Goal: Task Accomplishment & Management: Manage account settings

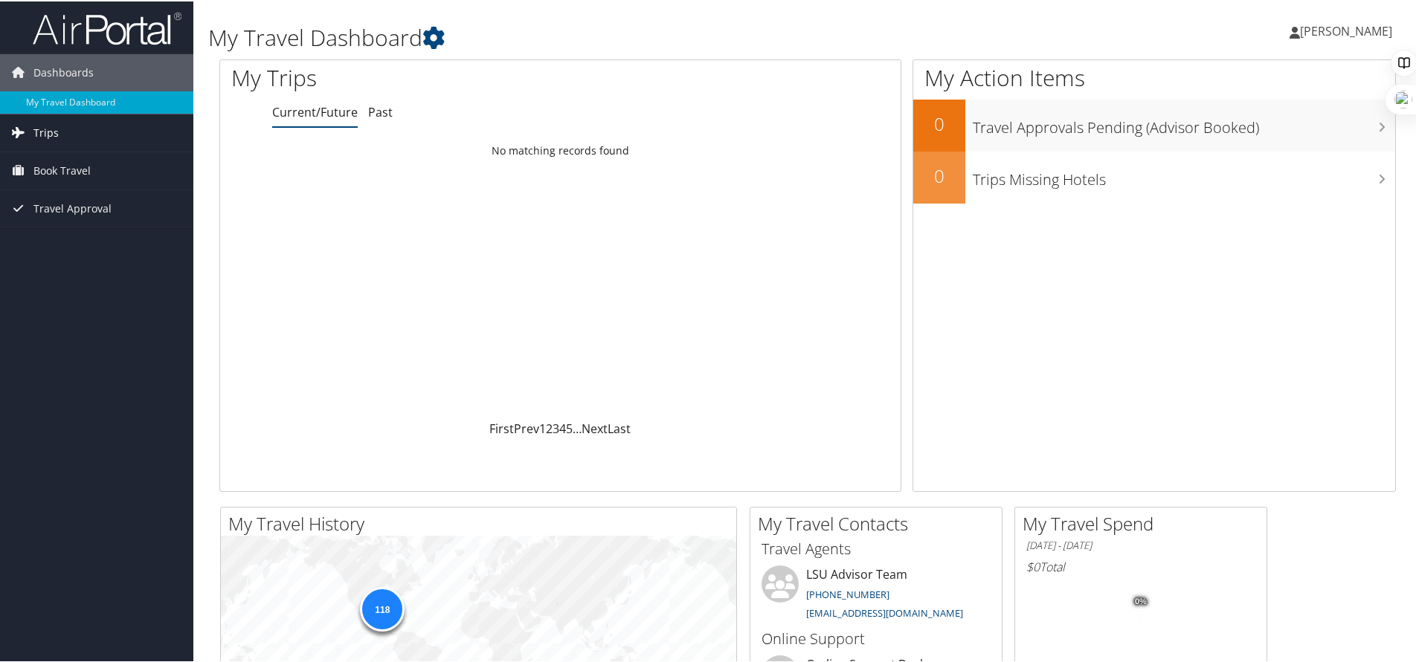
click at [106, 137] on link "Trips" at bounding box center [96, 131] width 193 height 37
click at [129, 155] on link "Current/Future Trips" at bounding box center [96, 161] width 193 height 22
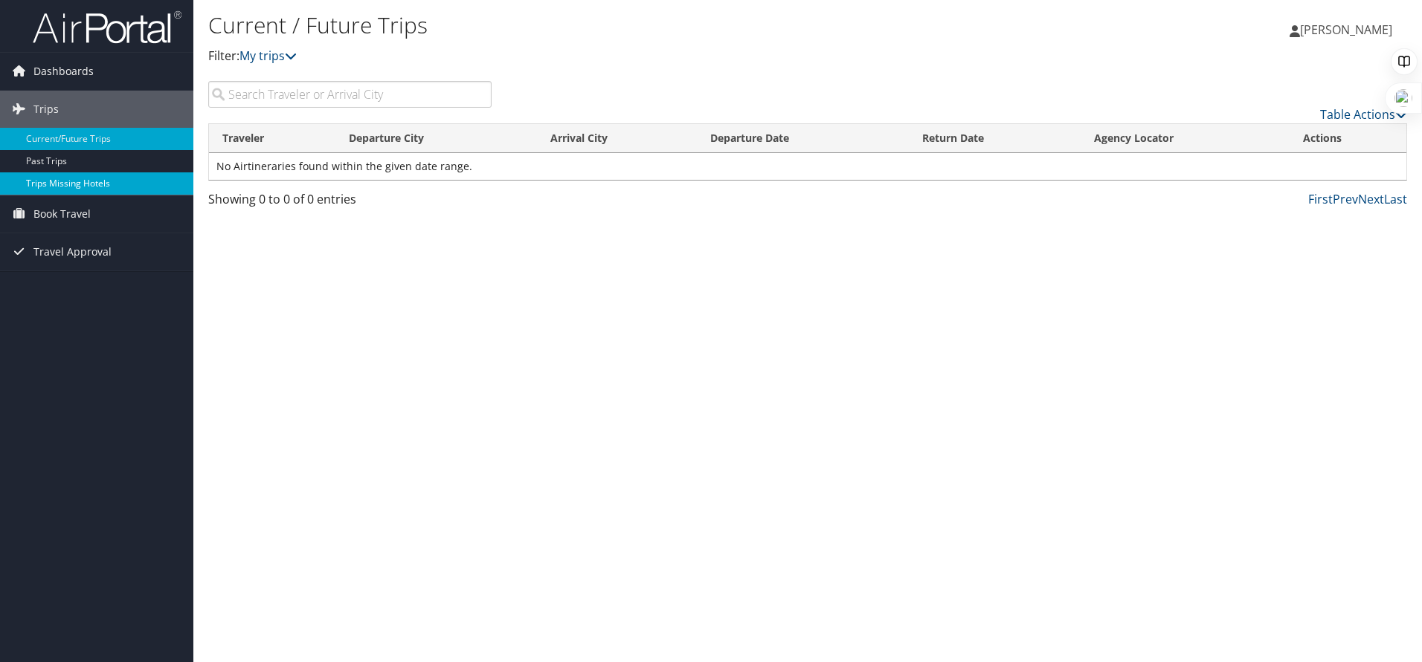
click at [112, 176] on link "Trips Missing Hotels" at bounding box center [96, 183] width 193 height 22
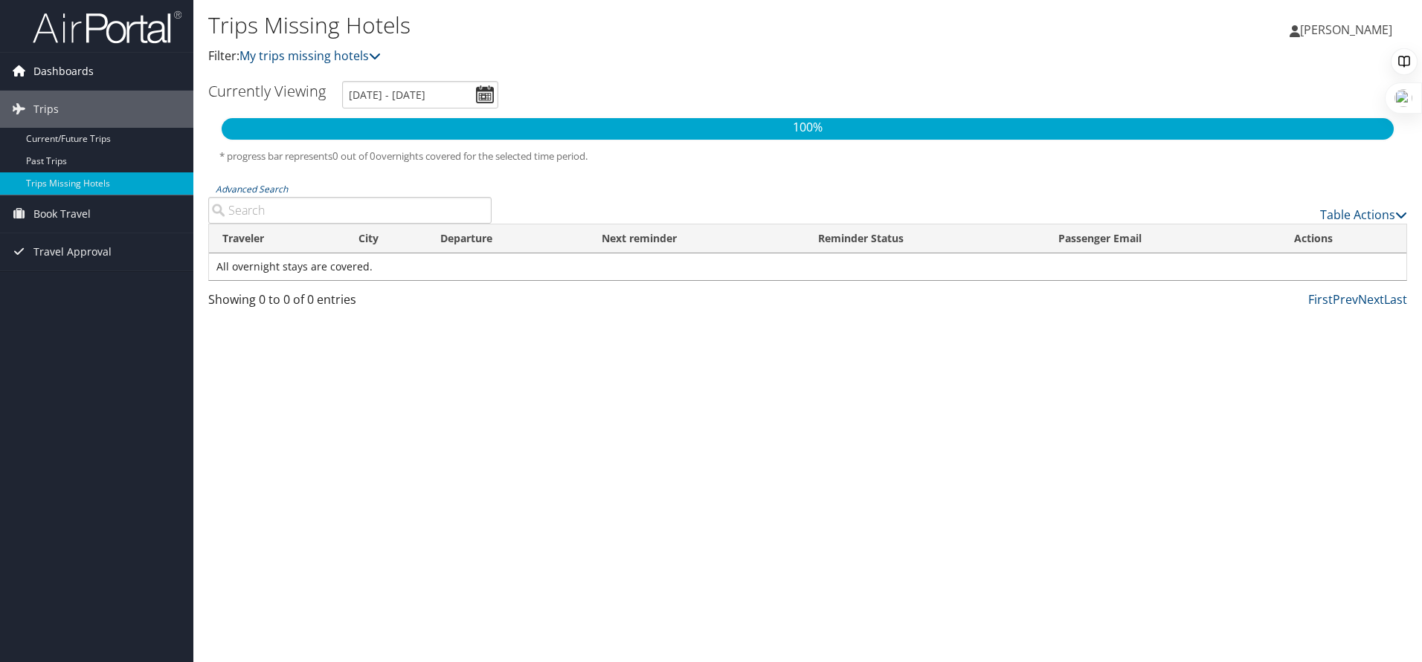
click at [92, 77] on link "Dashboards" at bounding box center [96, 71] width 193 height 37
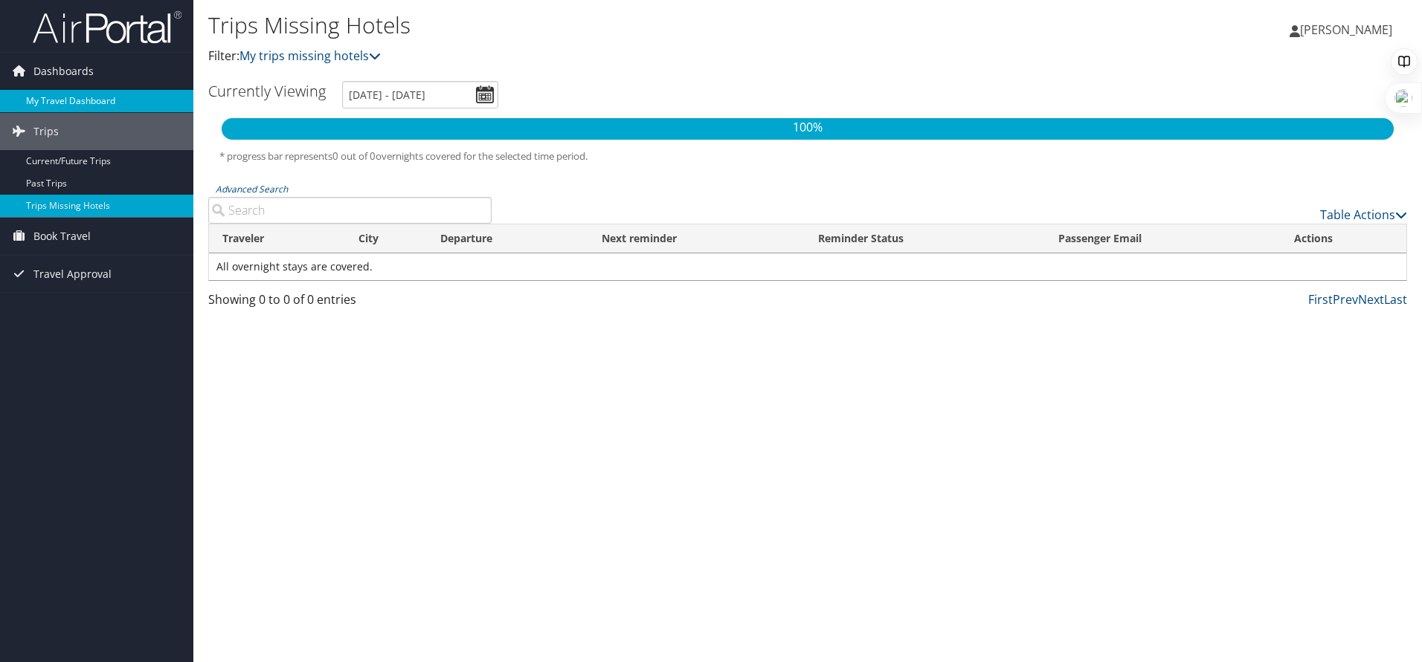
click at [65, 97] on link "My Travel Dashboard" at bounding box center [96, 101] width 193 height 22
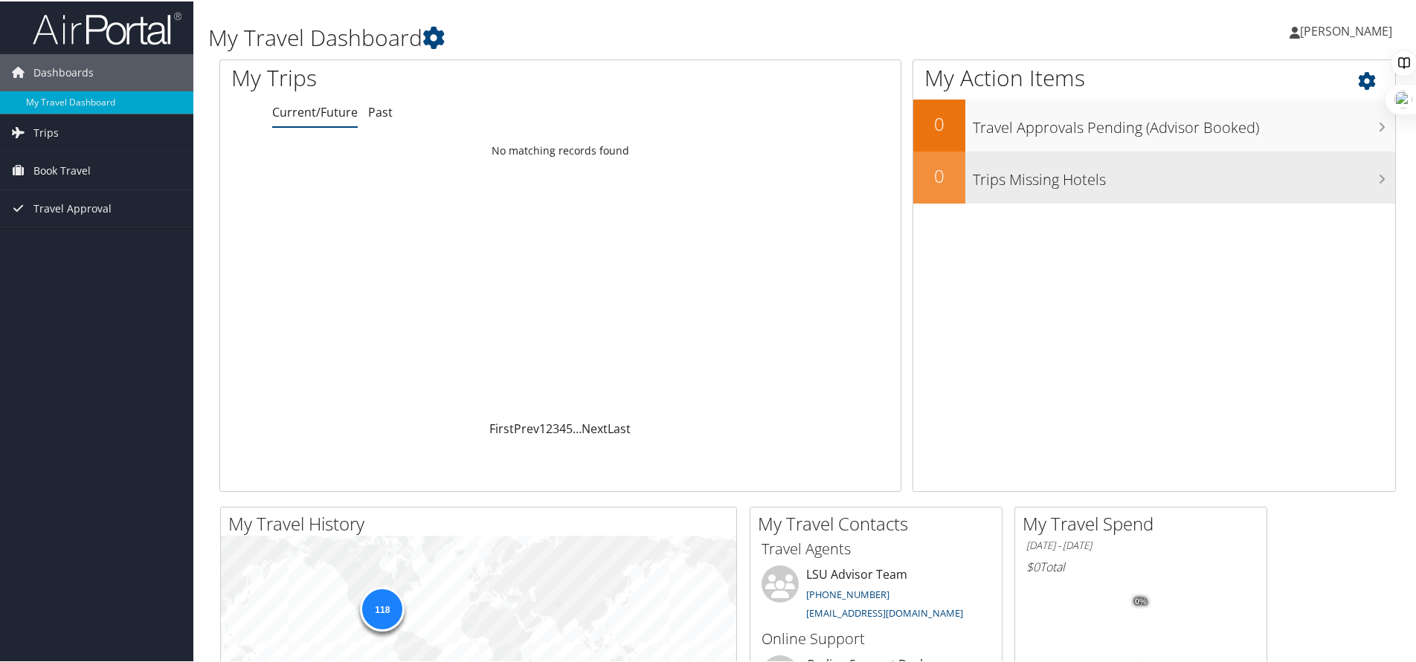
click at [1096, 170] on h3 "Trips Missing Hotels" at bounding box center [1183, 175] width 422 height 28
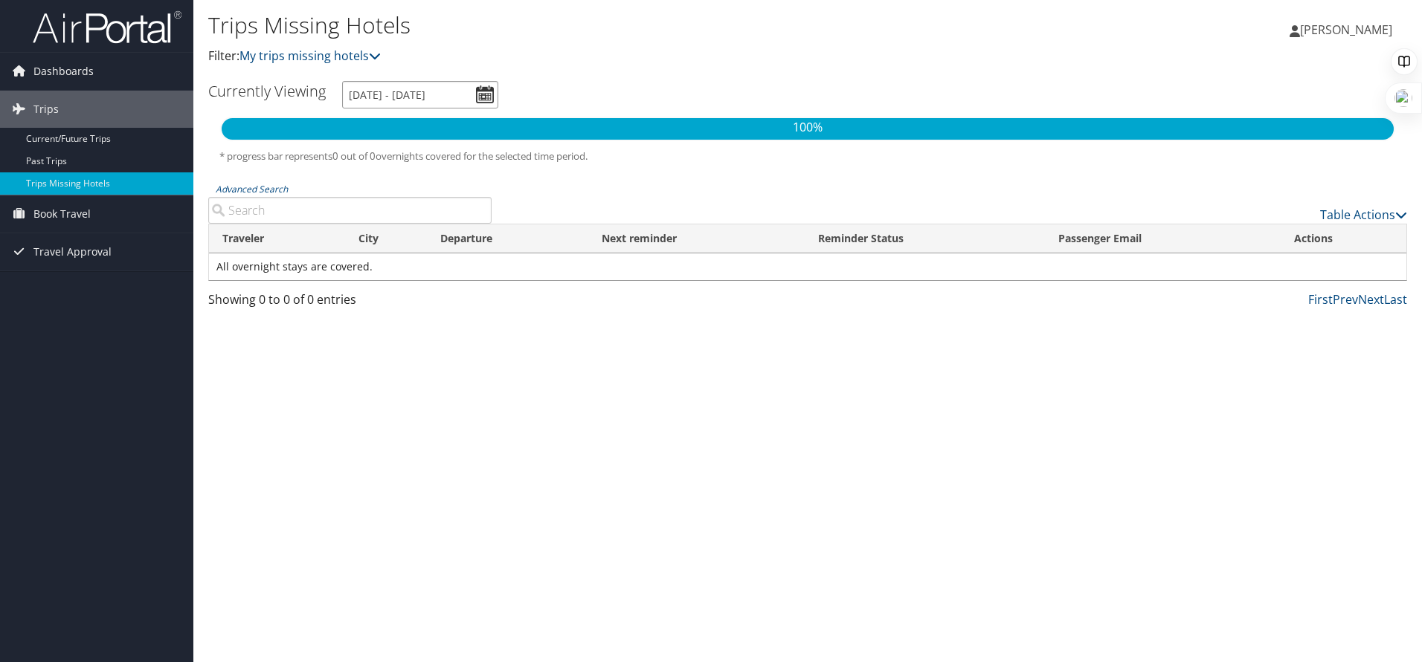
click at [487, 94] on input "[DATE] - [DATE]" at bounding box center [420, 95] width 156 height 28
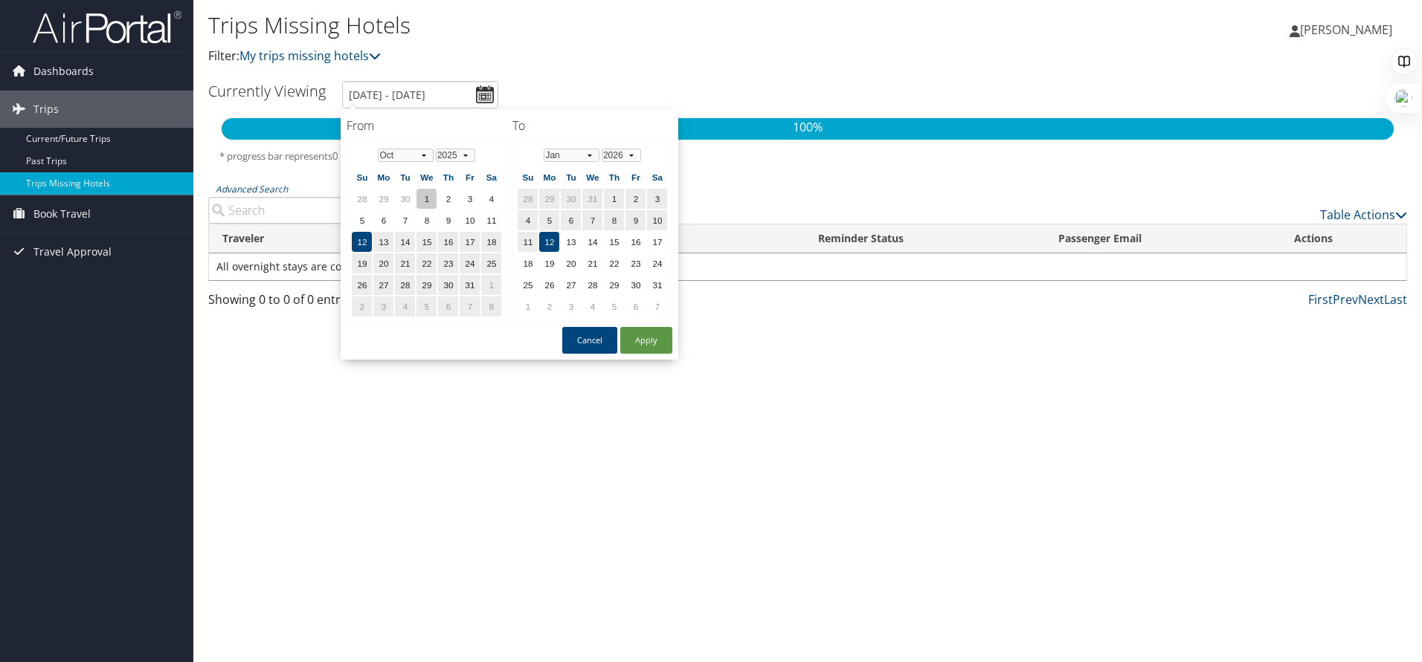
click at [421, 190] on td "1" at bounding box center [426, 199] width 20 height 20
click at [474, 289] on td "31" at bounding box center [469, 285] width 20 height 20
click at [662, 336] on button "Apply" at bounding box center [646, 340] width 52 height 27
type input "10/31/2025 - 1/12/2026"
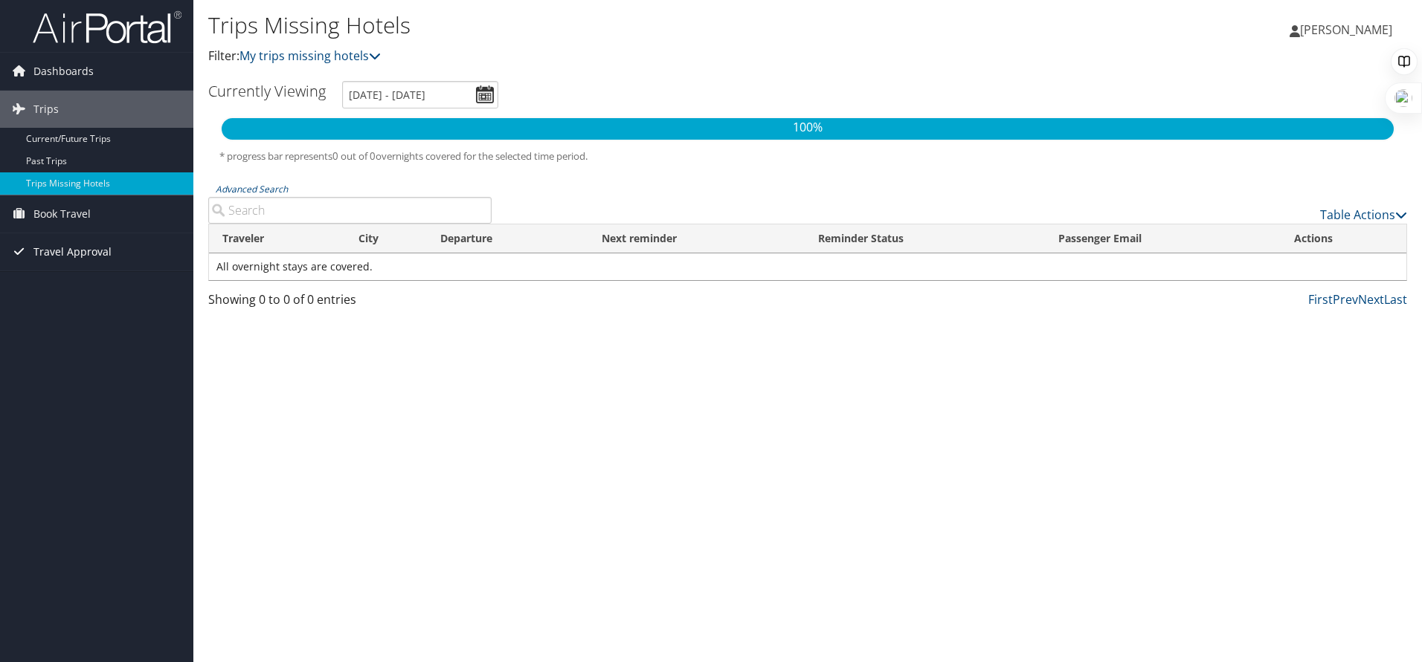
click at [103, 252] on span "Travel Approval" at bounding box center [72, 251] width 78 height 37
click at [50, 161] on link "Past Trips" at bounding box center [96, 161] width 193 height 22
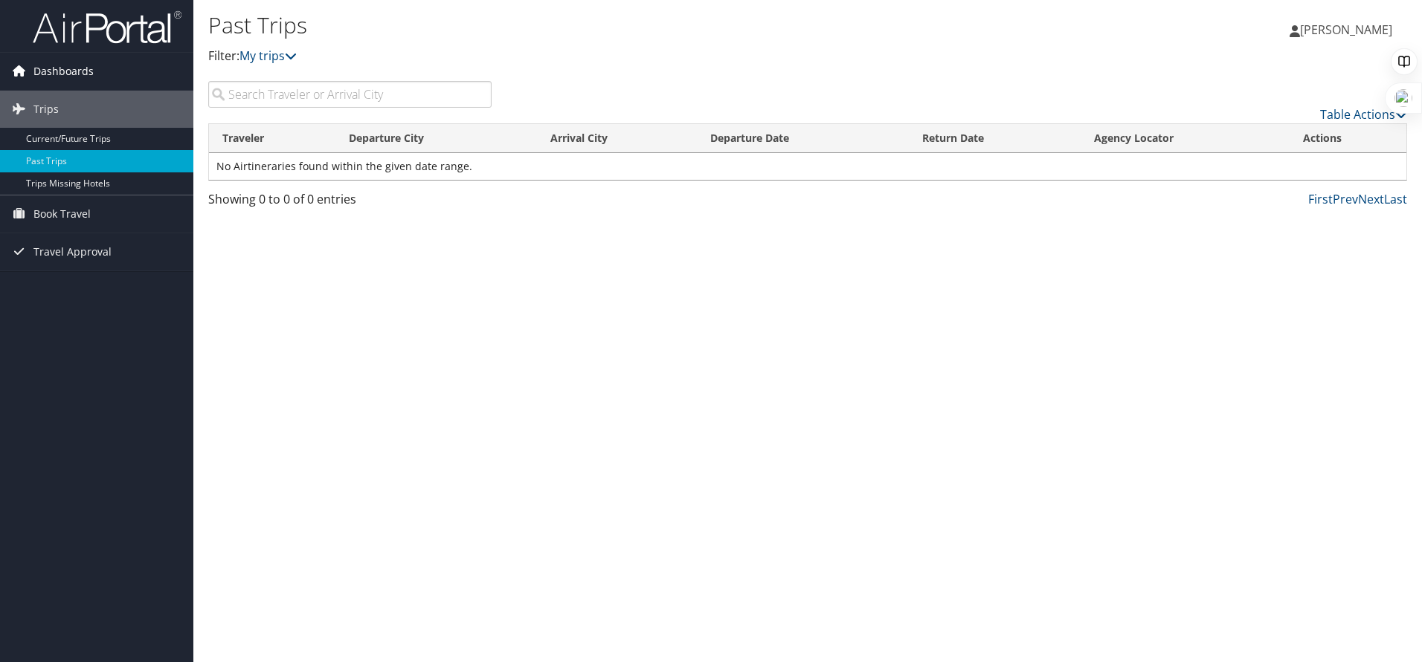
click at [77, 82] on span "Dashboards" at bounding box center [63, 71] width 60 height 37
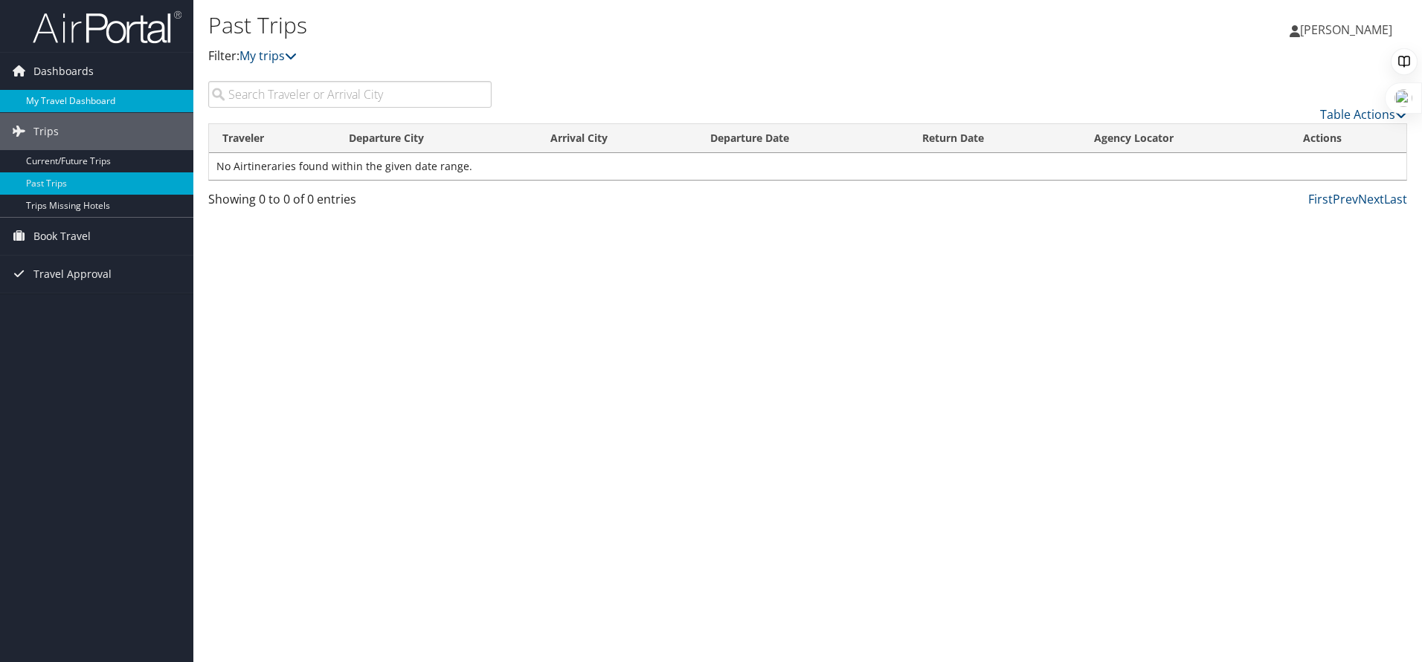
click at [116, 99] on link "My Travel Dashboard" at bounding box center [96, 101] width 193 height 22
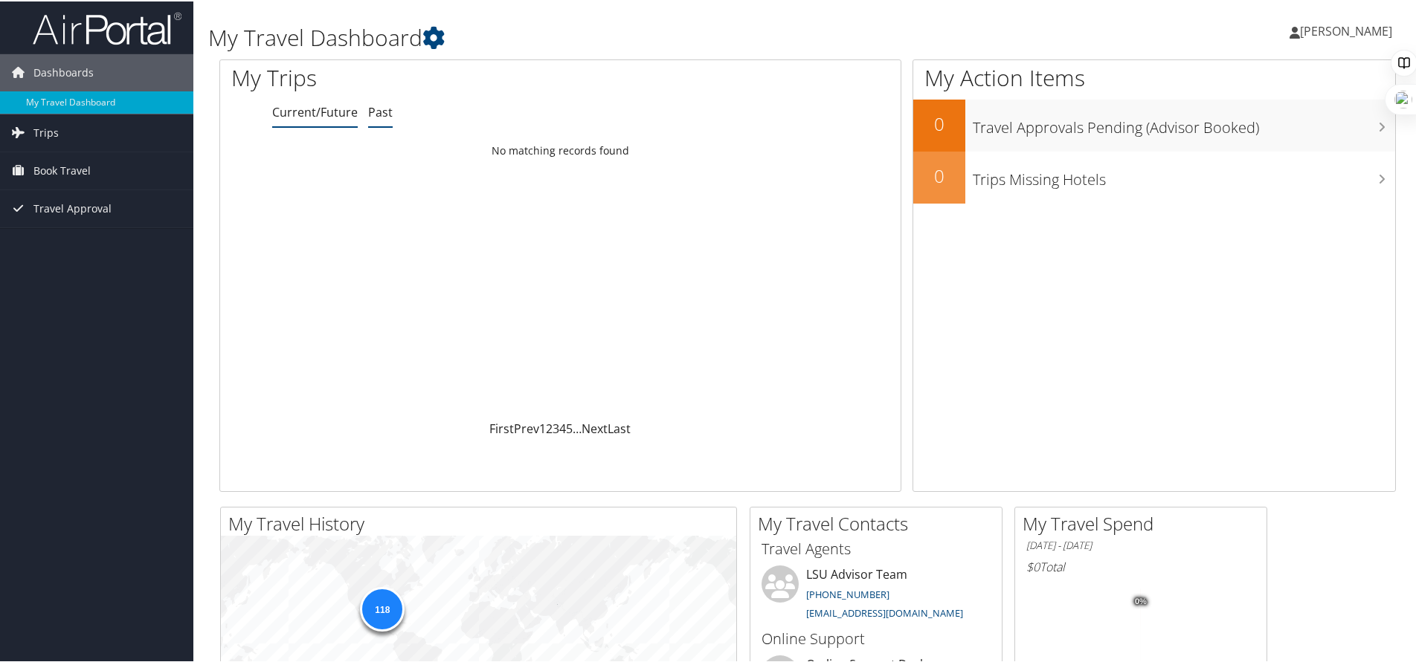
click at [370, 103] on link "Past" at bounding box center [380, 111] width 25 height 16
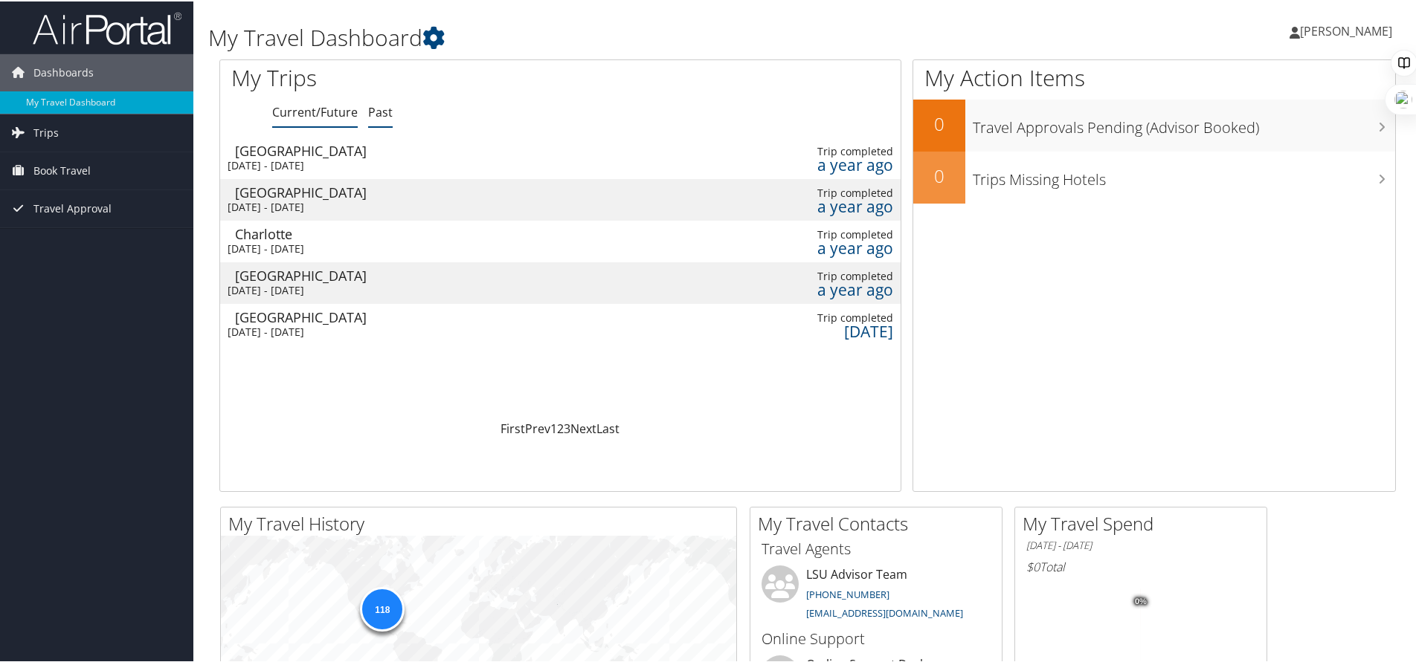
click at [335, 111] on link "Current/Future" at bounding box center [315, 111] width 86 height 16
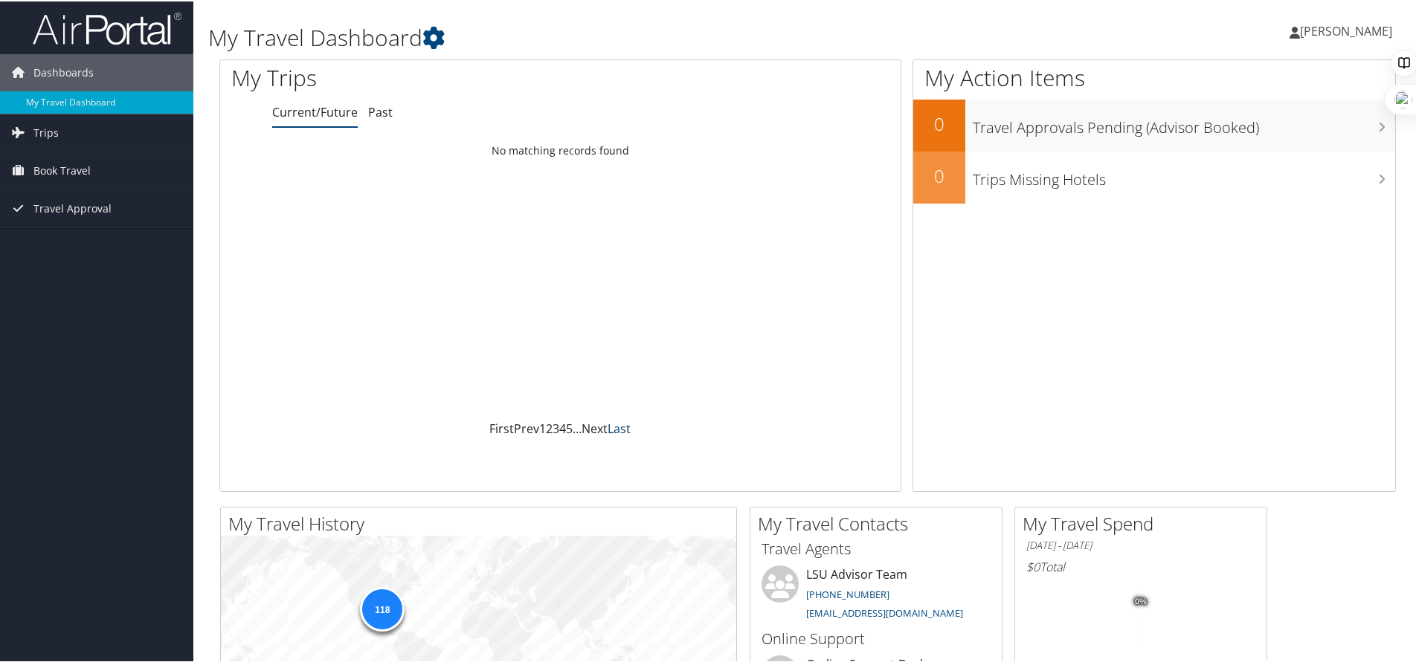
click at [607, 425] on link "Last" at bounding box center [618, 427] width 23 height 16
click at [50, 130] on span "Trips" at bounding box center [45, 131] width 25 height 37
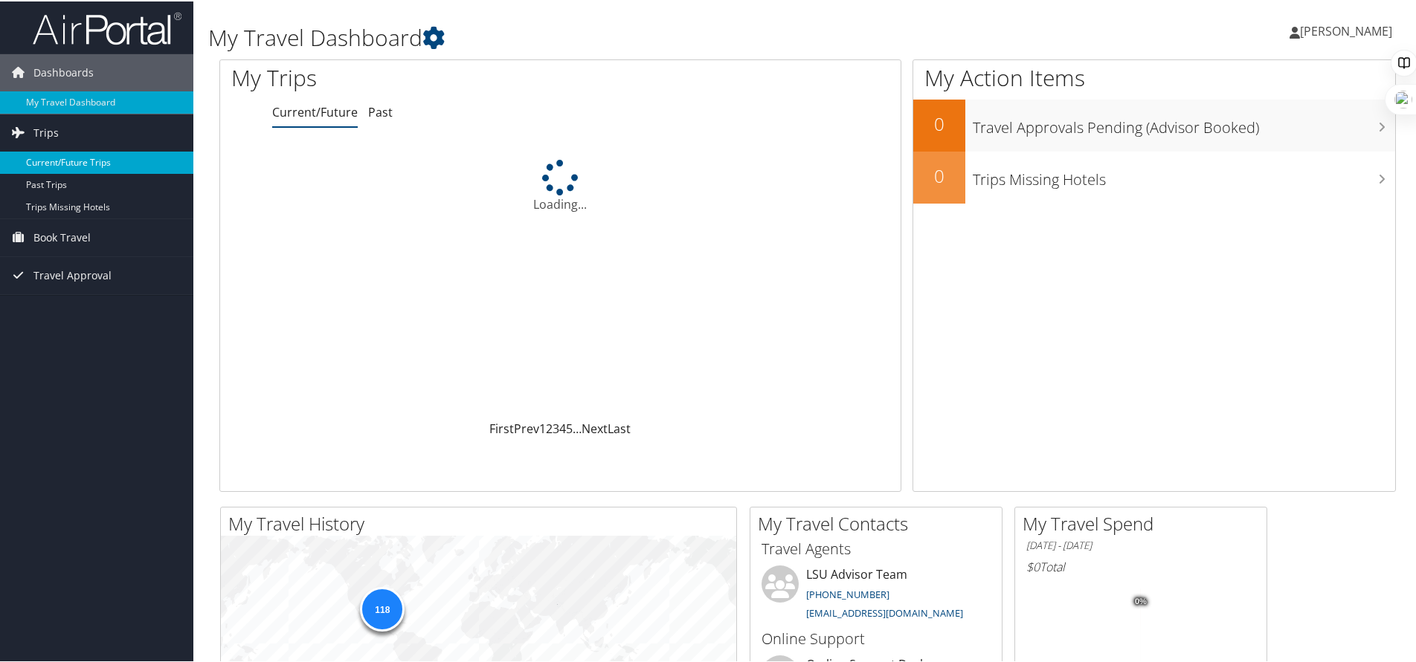
click at [91, 161] on link "Current/Future Trips" at bounding box center [96, 161] width 193 height 22
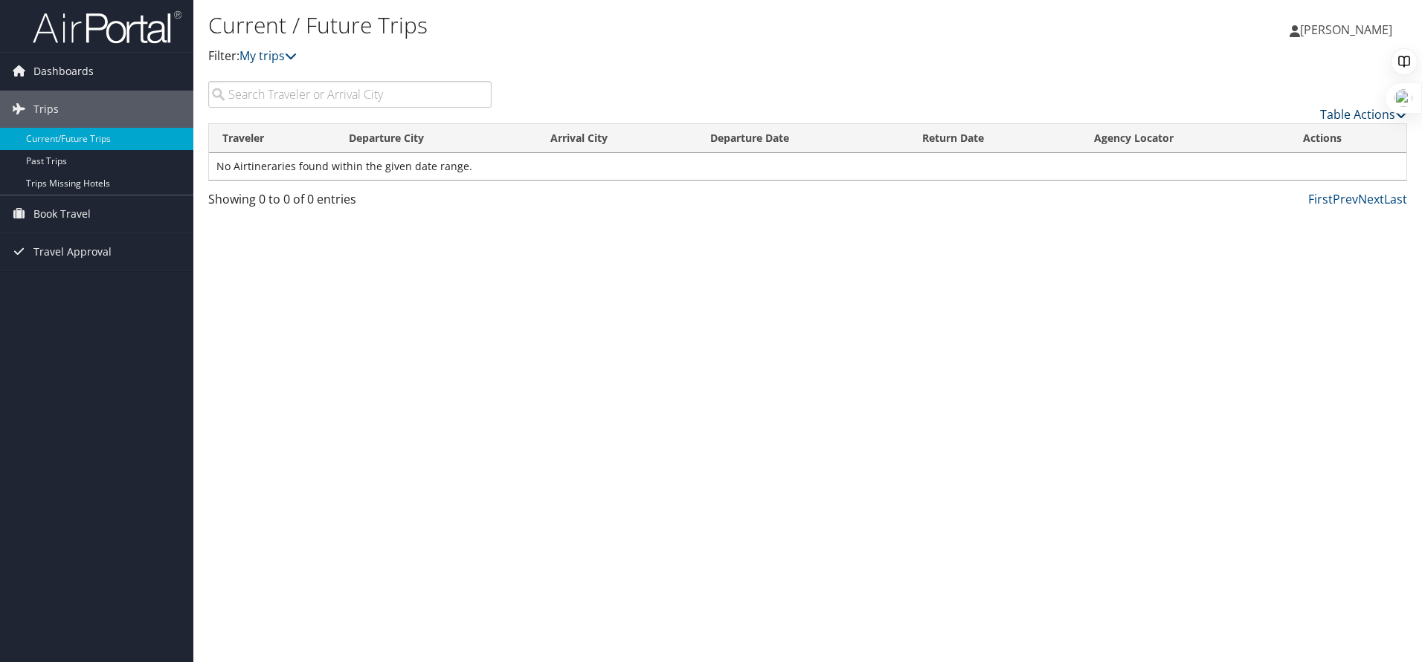
click at [1367, 109] on link "Table Actions" at bounding box center [1363, 114] width 87 height 16
click at [589, 65] on div at bounding box center [711, 331] width 1422 height 662
click at [297, 54] on icon at bounding box center [291, 56] width 12 height 12
click at [269, 59] on link "My trips" at bounding box center [267, 56] width 57 height 16
click at [270, 59] on link "My trips" at bounding box center [267, 56] width 57 height 16
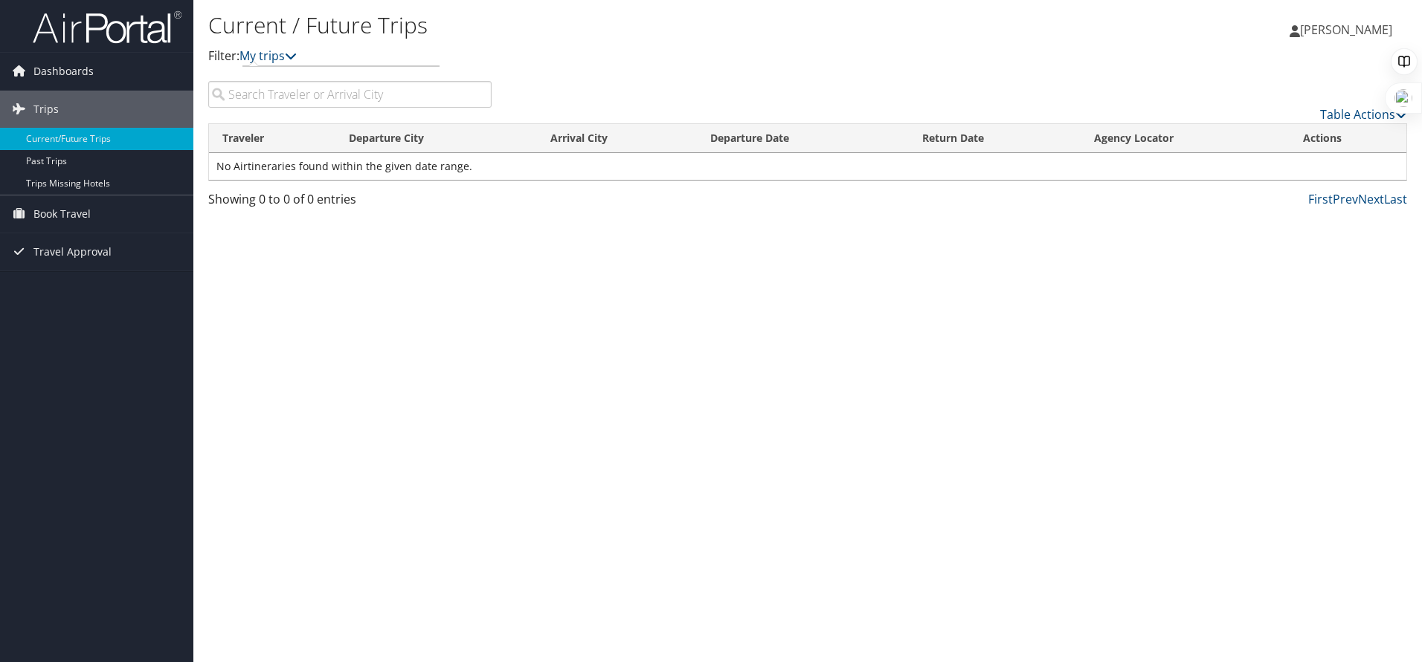
click at [451, 299] on div "Current / Future Trips Filter: My trips [PERSON_NAME] [PERSON_NAME] My Settings…" at bounding box center [807, 331] width 1228 height 662
click at [1325, 38] on link "[PERSON_NAME]" at bounding box center [1347, 29] width 117 height 45
click at [873, 337] on div "Current / Future Trips Filter: My trips [PERSON_NAME] [PERSON_NAME] My Settings…" at bounding box center [807, 331] width 1228 height 662
click at [110, 204] on link "Book Travel" at bounding box center [96, 214] width 193 height 37
click at [134, 262] on link "Book/Manage Online Trips" at bounding box center [96, 266] width 193 height 22
